Goal: Information Seeking & Learning: Stay updated

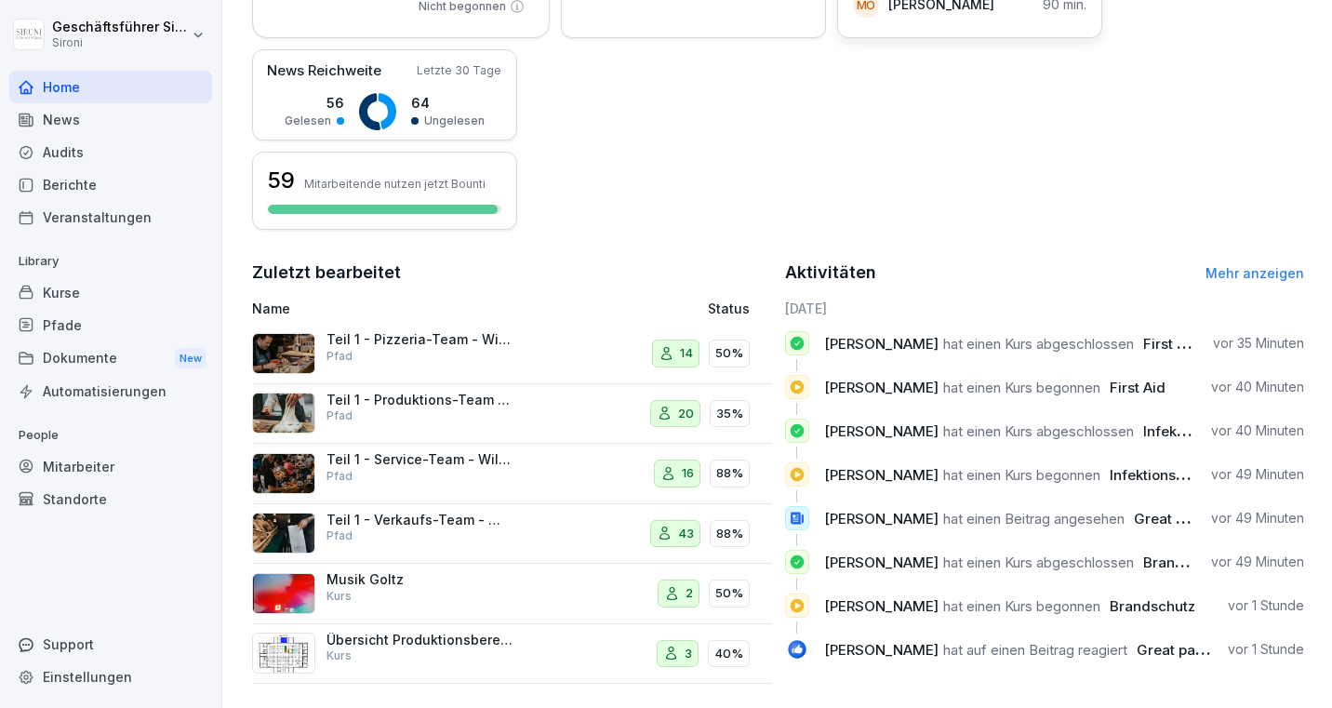
scroll to position [428, 0]
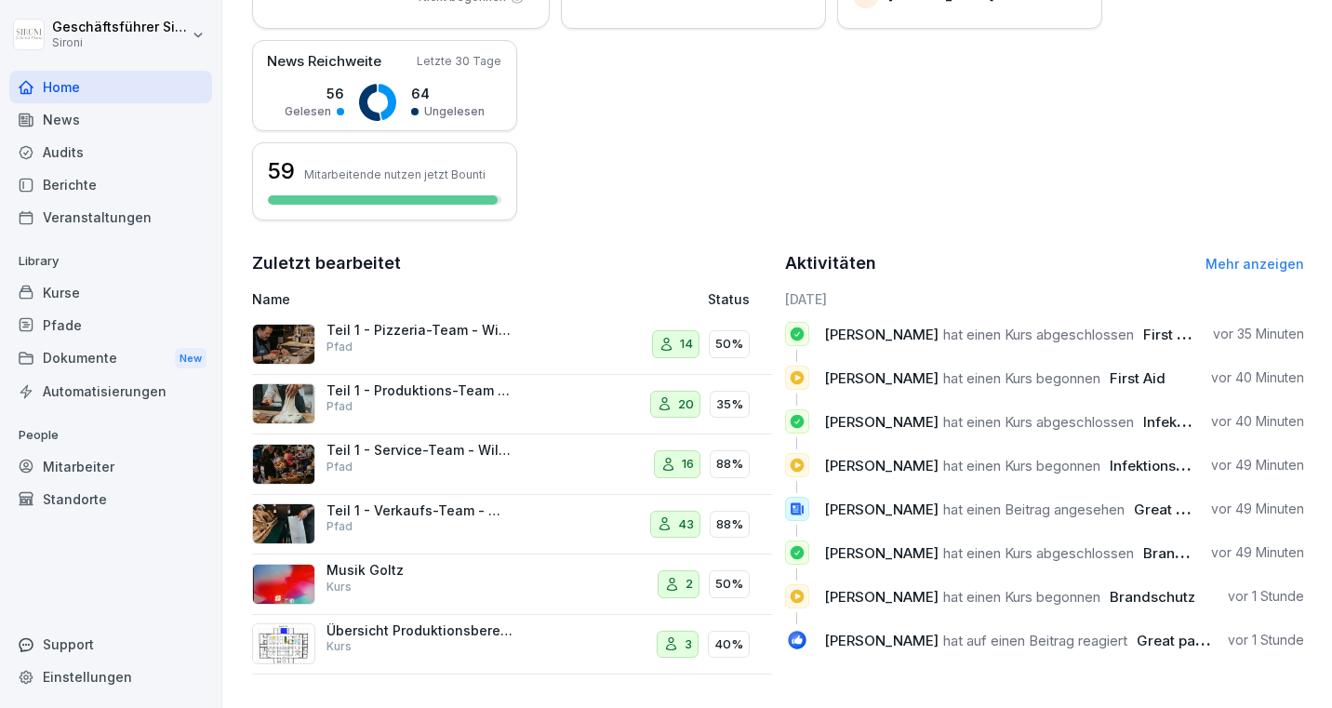
click at [1158, 634] on span "Great party! [PERSON_NAME], dass ihr dabei wart!" at bounding box center [1307, 641] width 340 height 18
click at [55, 106] on div "News" at bounding box center [110, 119] width 203 height 33
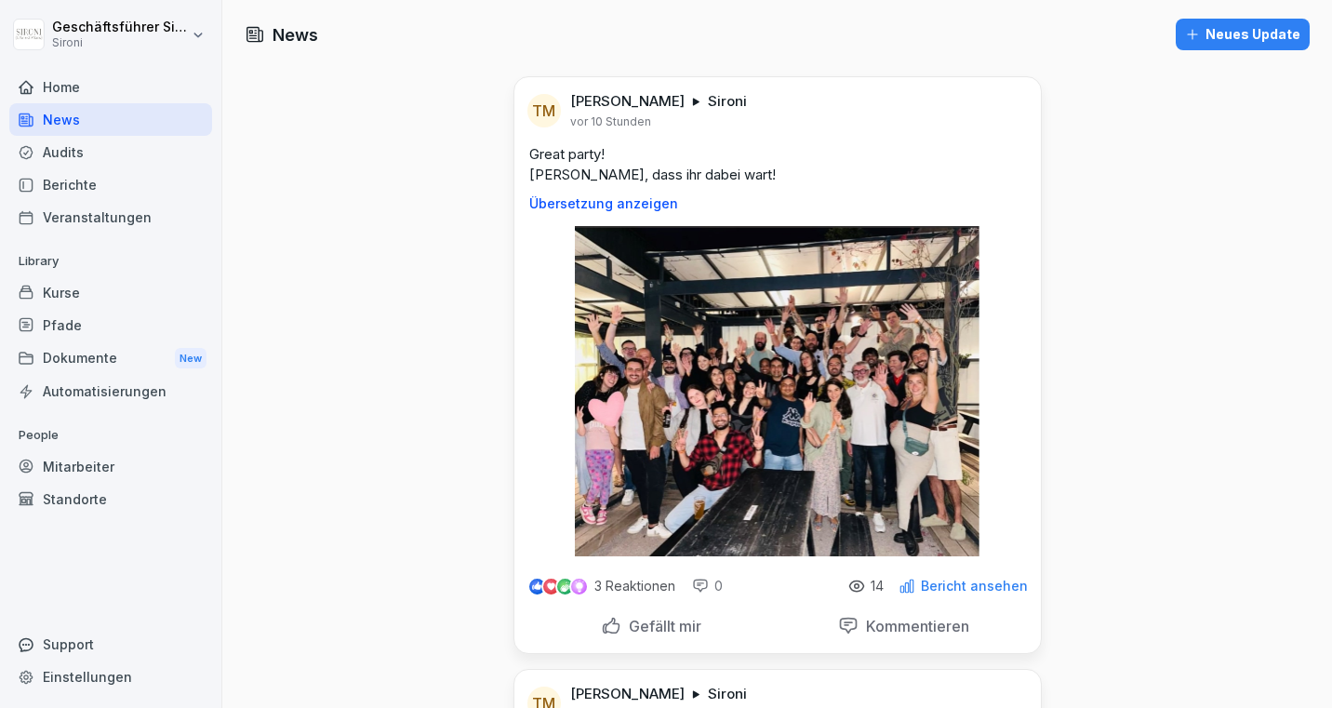
click at [625, 634] on p "Gefällt mir" at bounding box center [661, 626] width 80 height 19
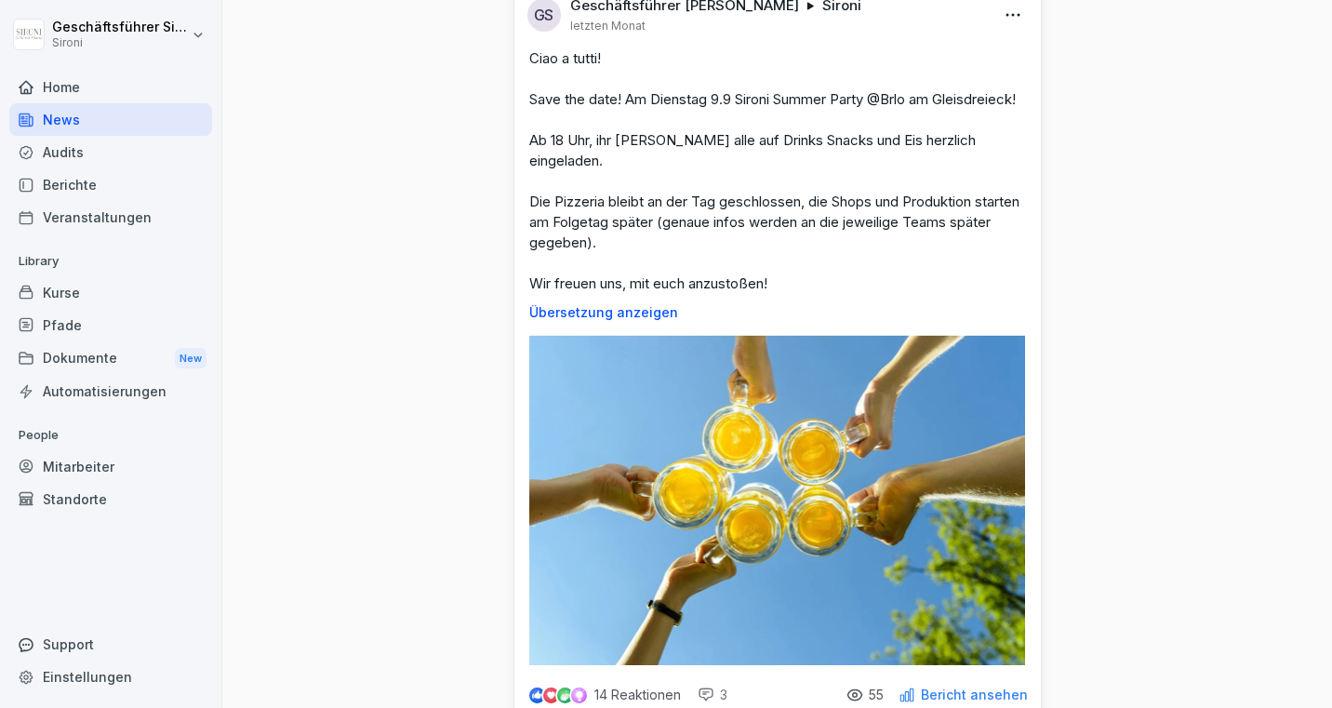
scroll to position [1686, 0]
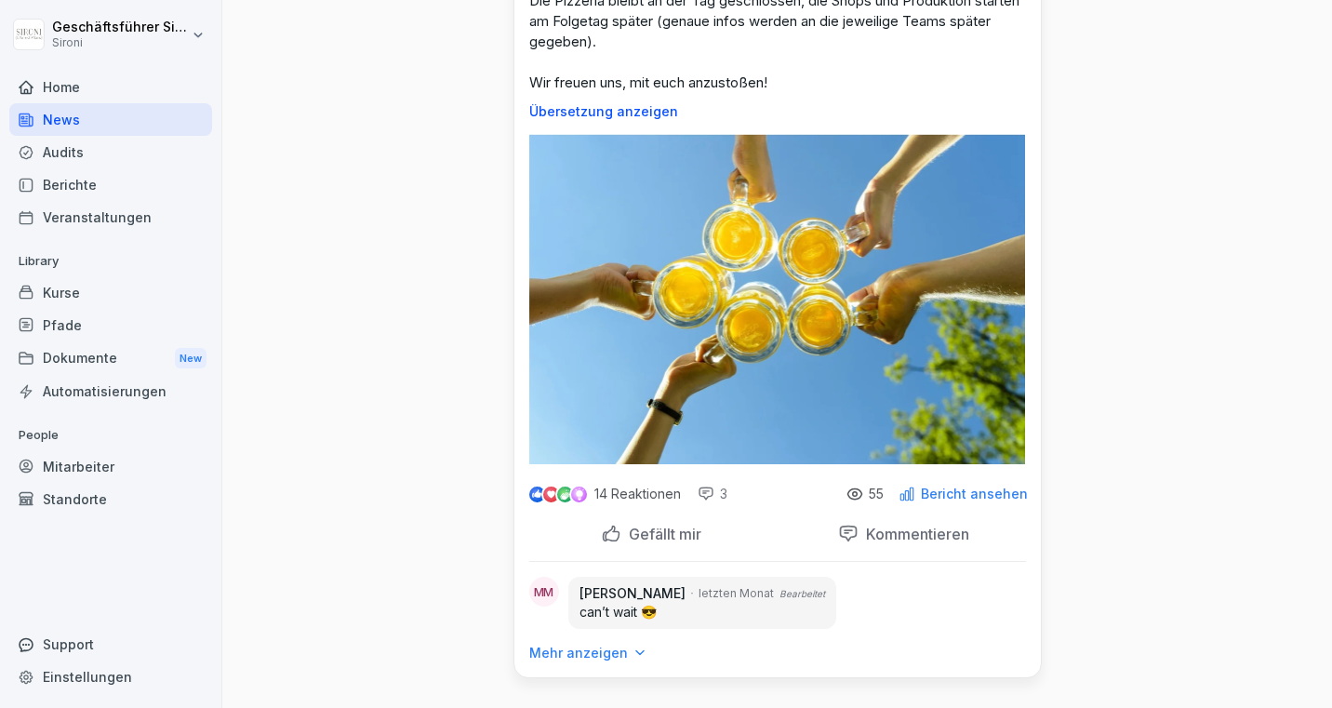
click at [872, 491] on div "55" at bounding box center [864, 494] width 37 height 17
click at [861, 492] on icon at bounding box center [854, 493] width 14 height 10
click at [873, 492] on p "55" at bounding box center [876, 493] width 15 height 15
click at [931, 486] on p "Bericht ansehen" at bounding box center [974, 493] width 107 height 15
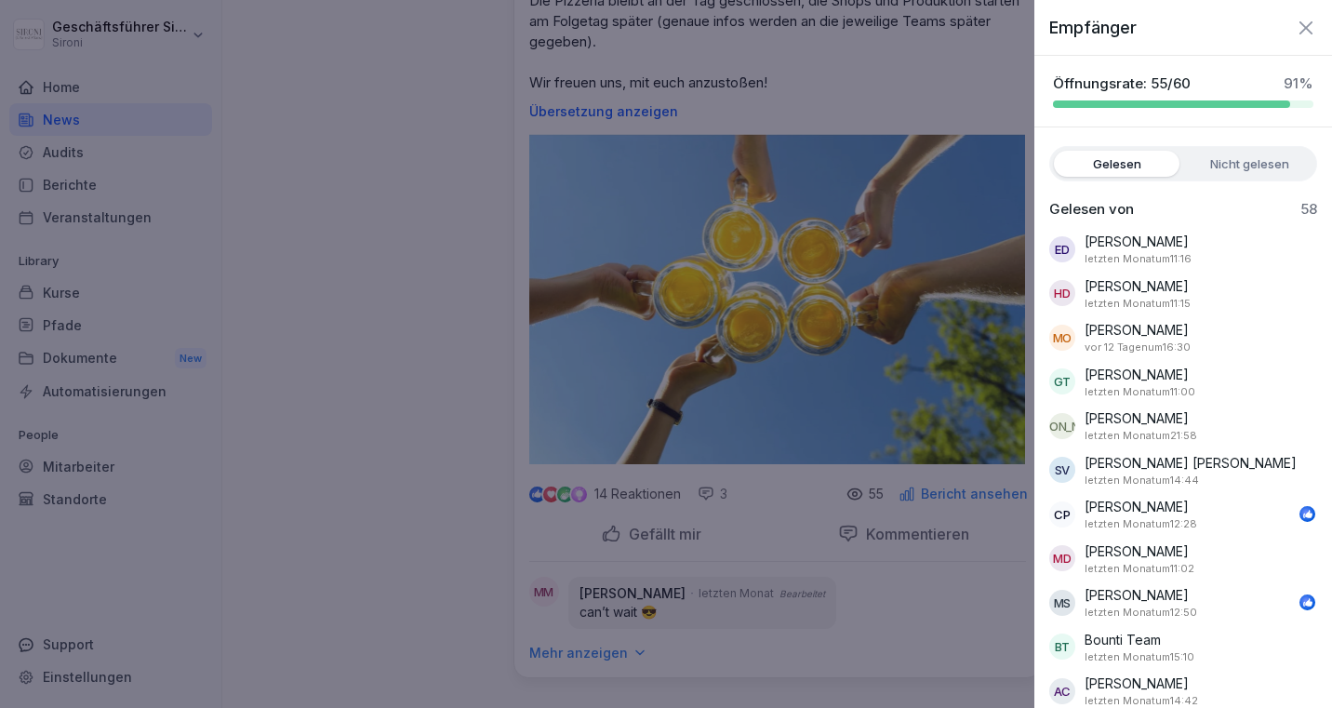
click at [1214, 163] on label "Nicht gelesen" at bounding box center [1250, 164] width 126 height 26
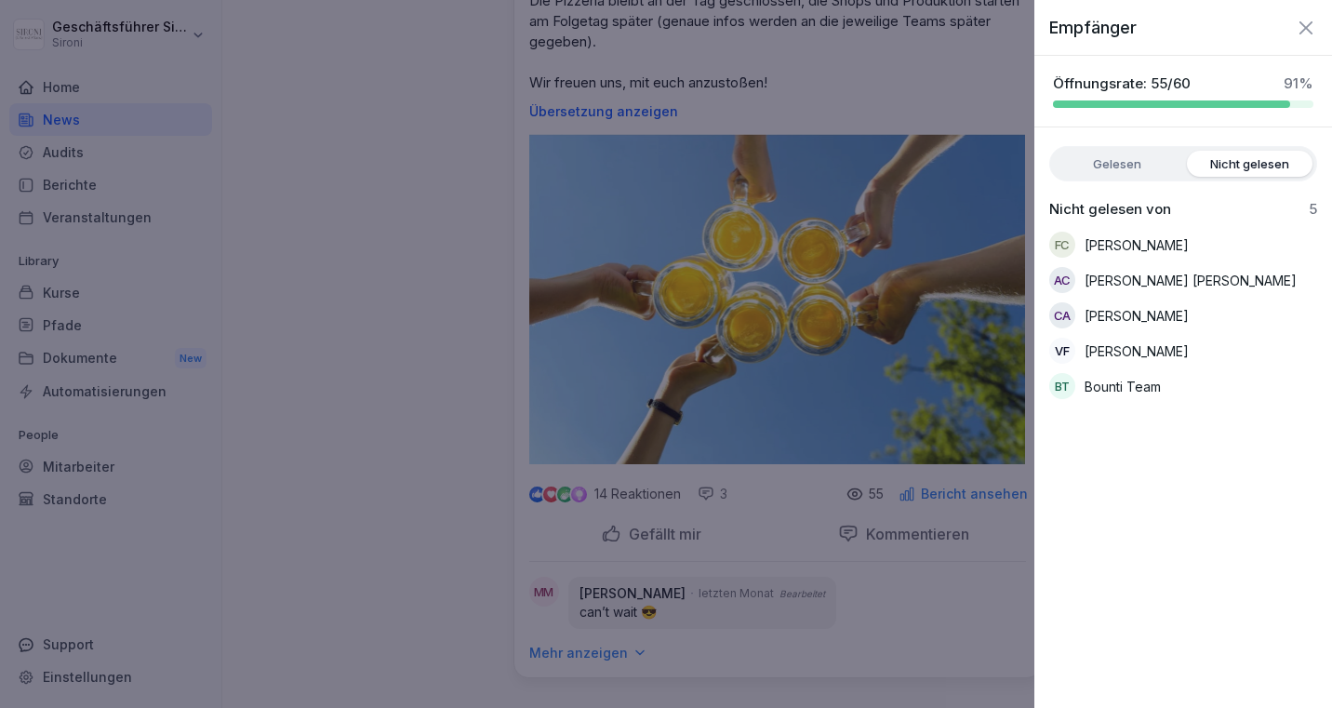
click at [1158, 167] on label "Gelesen" at bounding box center [1117, 164] width 126 height 26
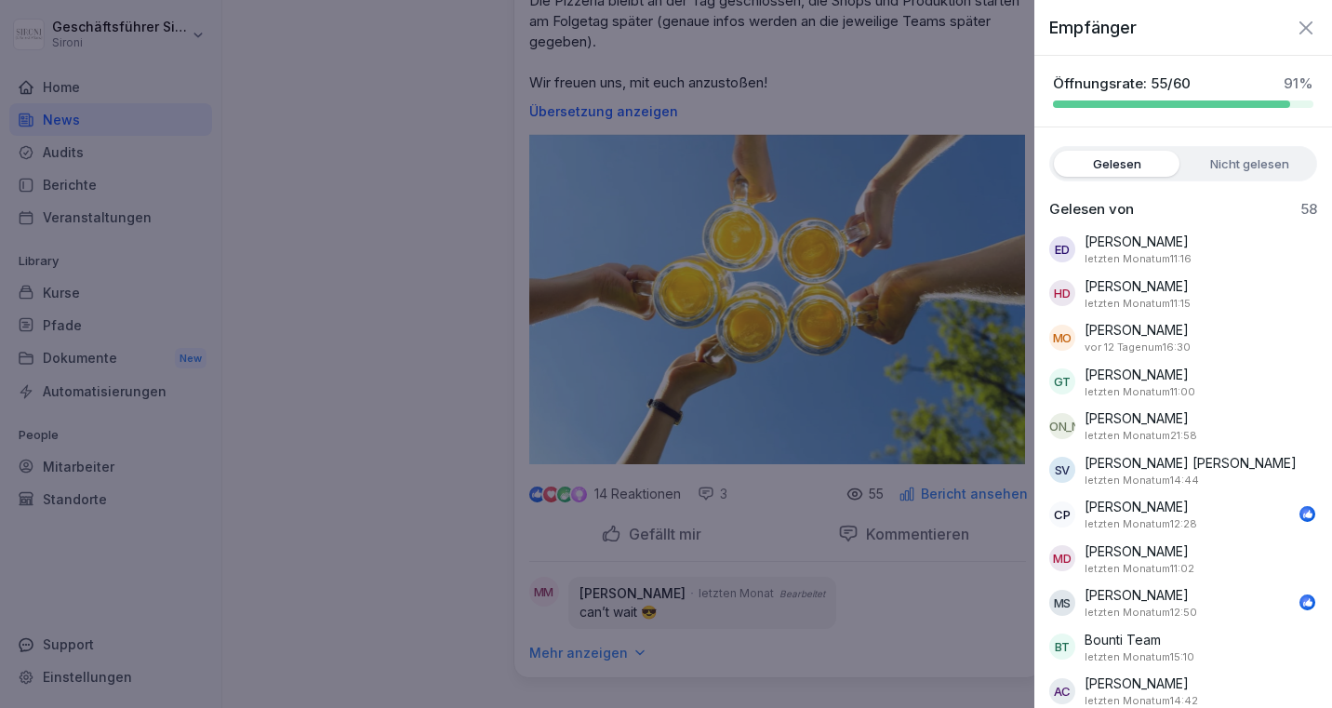
click at [1220, 158] on label "Nicht gelesen" at bounding box center [1250, 164] width 126 height 26
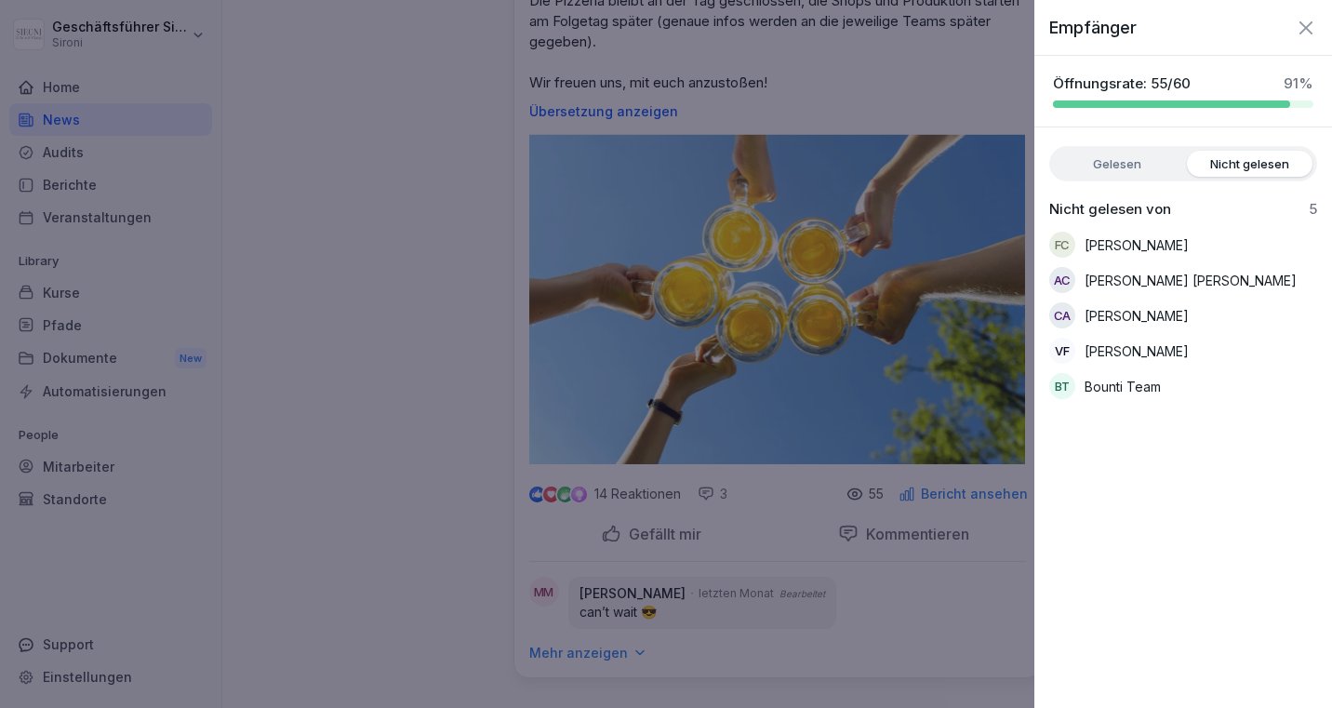
click at [1303, 28] on icon "button" at bounding box center [1306, 28] width 22 height 22
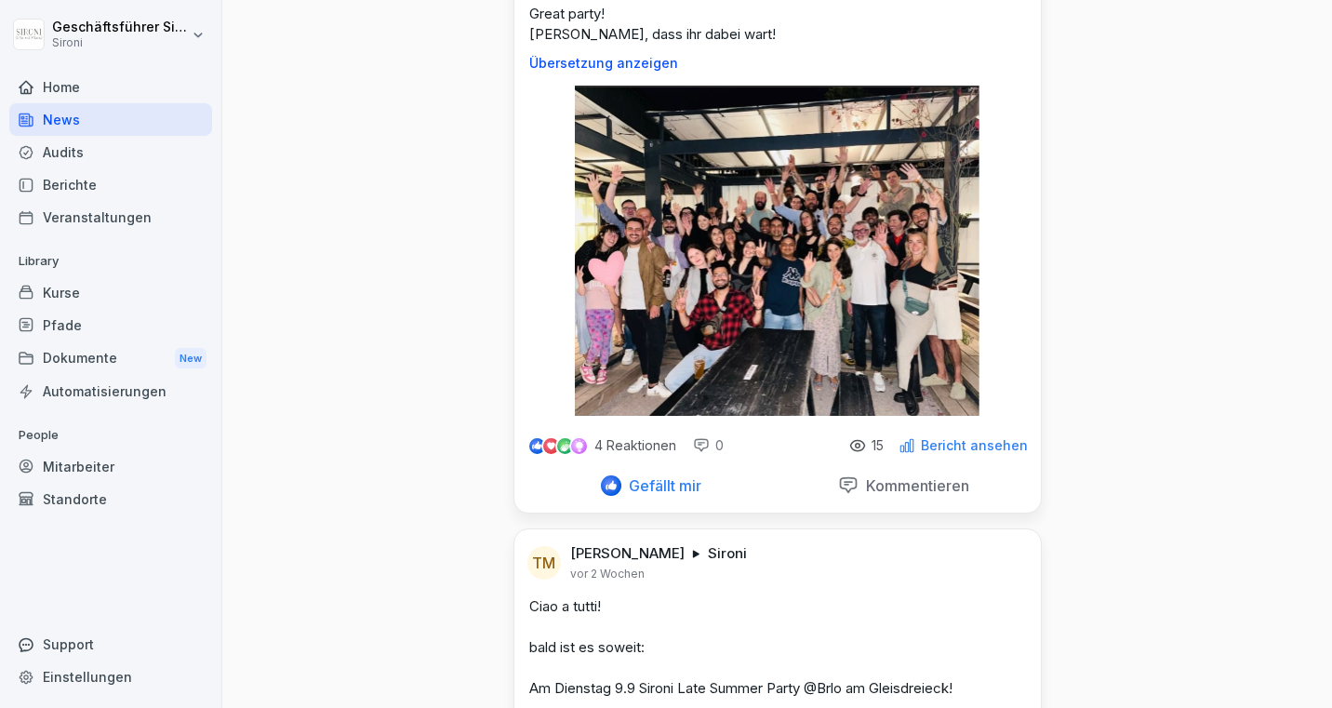
scroll to position [0, 0]
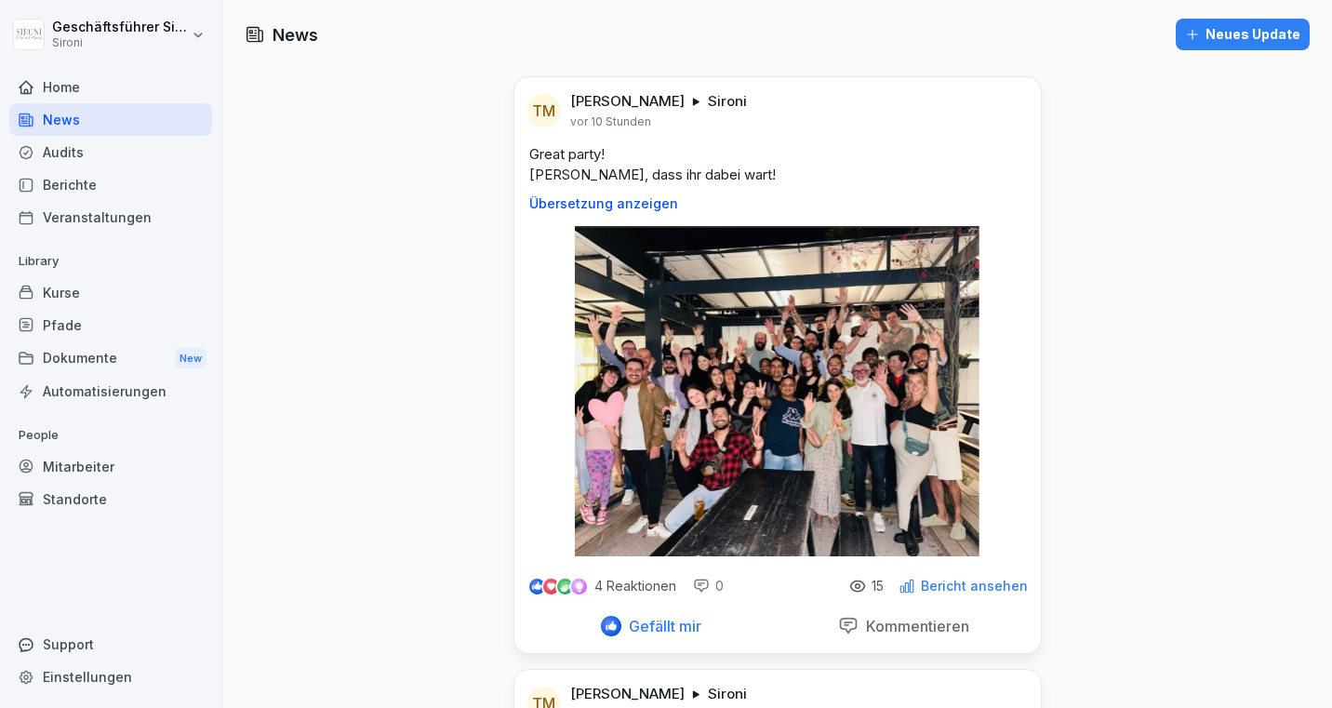
click at [1000, 580] on p "Bericht ansehen" at bounding box center [974, 586] width 107 height 15
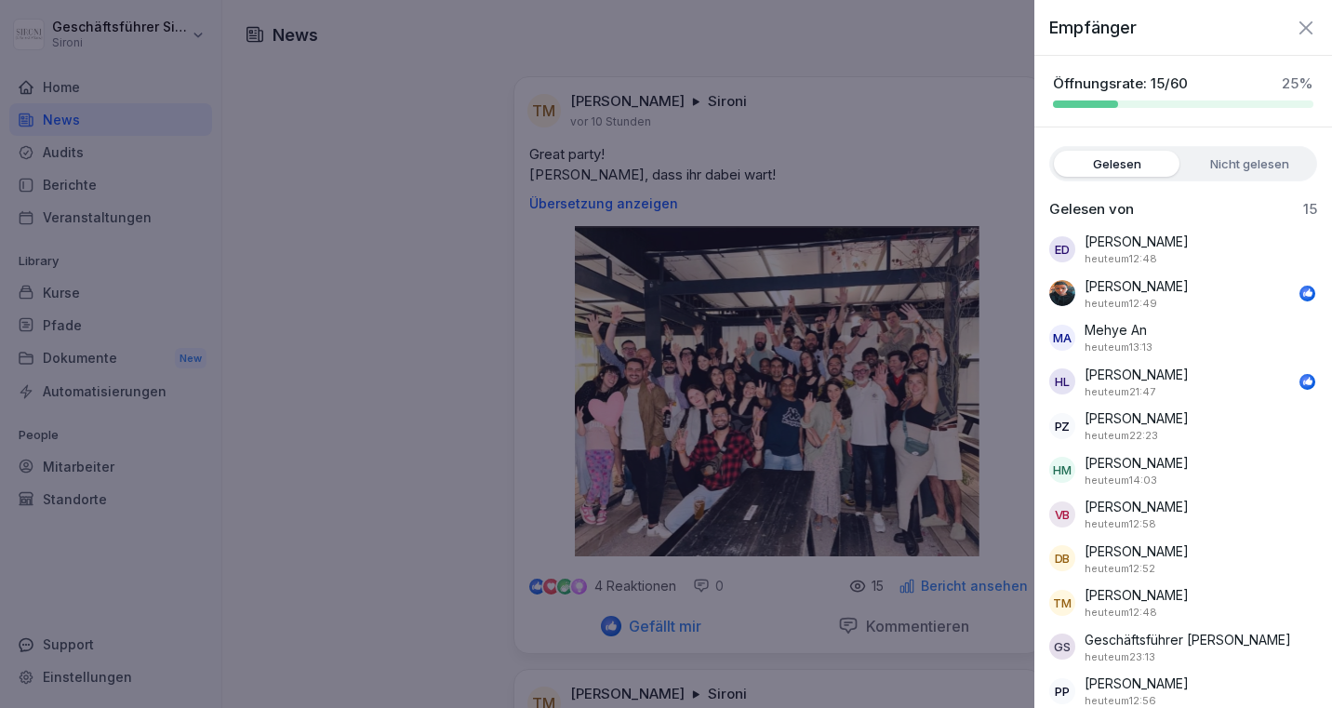
click at [1213, 173] on label "Nicht gelesen" at bounding box center [1250, 164] width 126 height 26
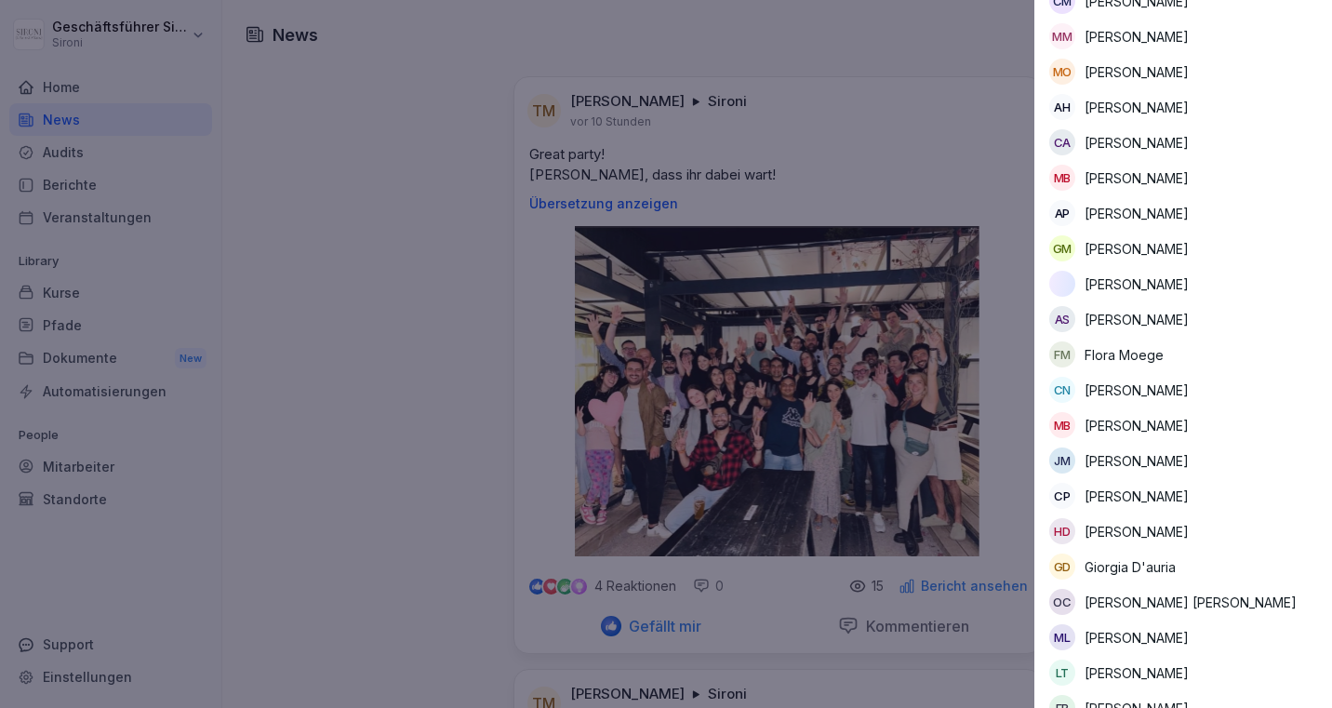
scroll to position [1116, 0]
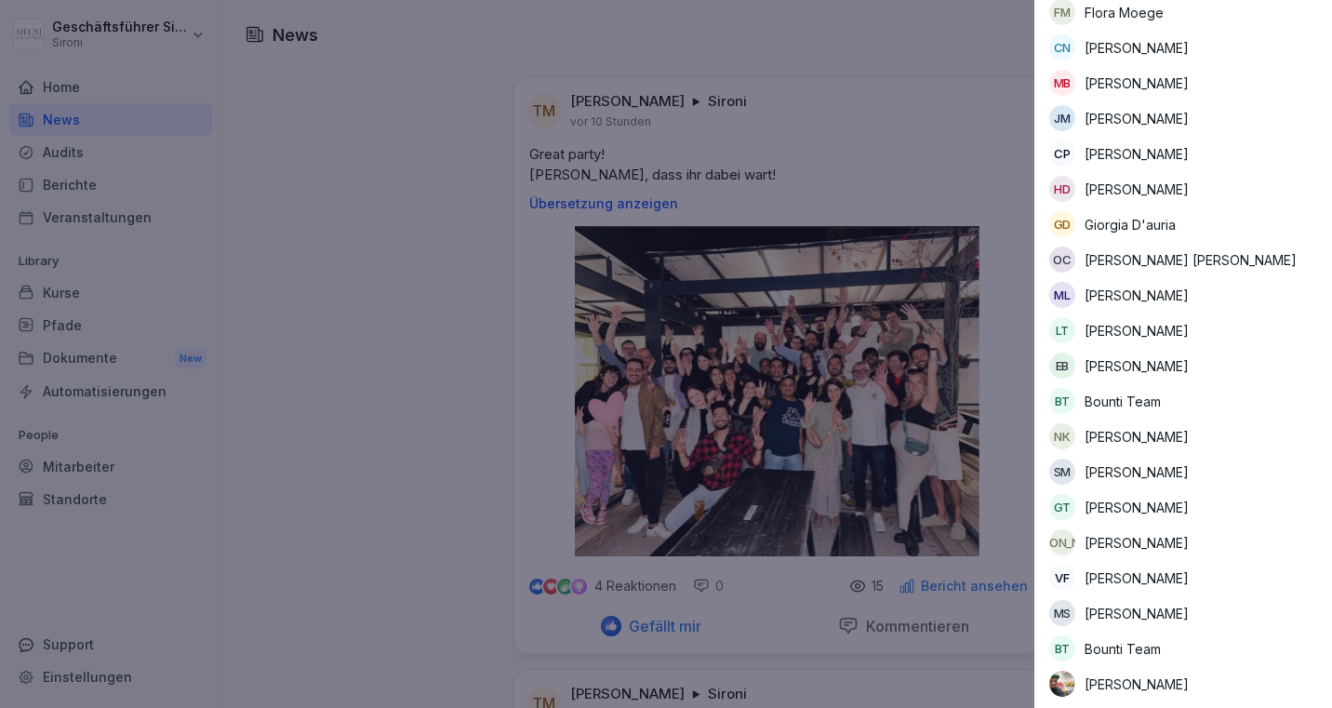
click at [370, 257] on div at bounding box center [666, 354] width 1332 height 708
